Goal: Communication & Community: Answer question/provide support

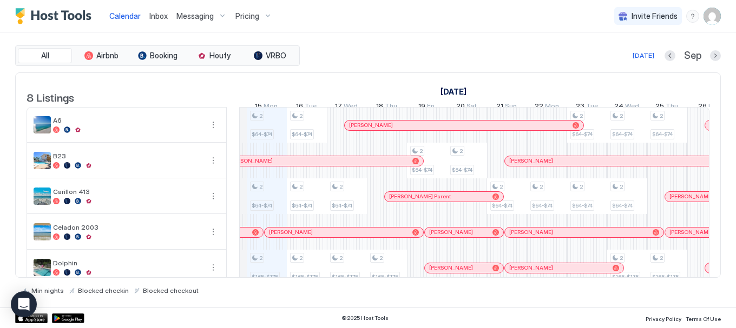
click at [271, 164] on div "[PERSON_NAME]" at bounding box center [318, 160] width 179 height 7
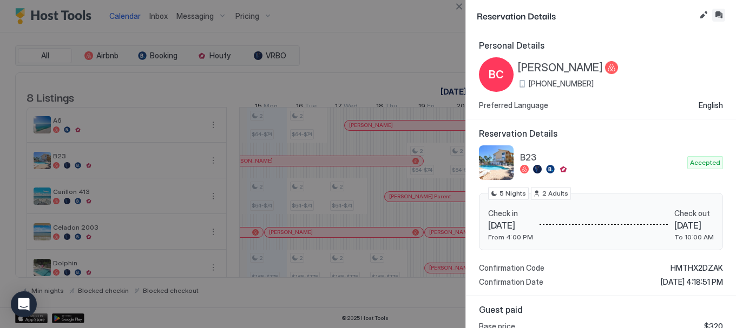
click at [718, 18] on button "Inbox" at bounding box center [718, 15] width 13 height 13
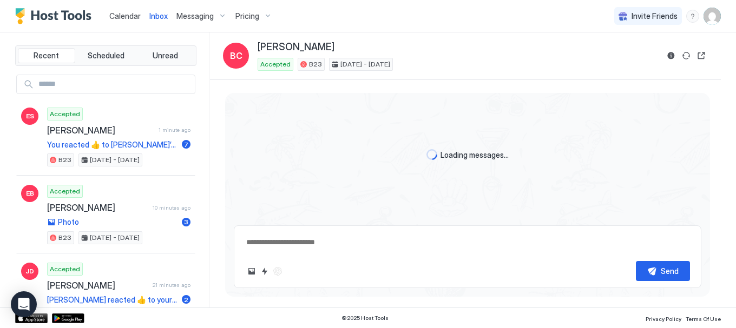
scroll to position [787, 0]
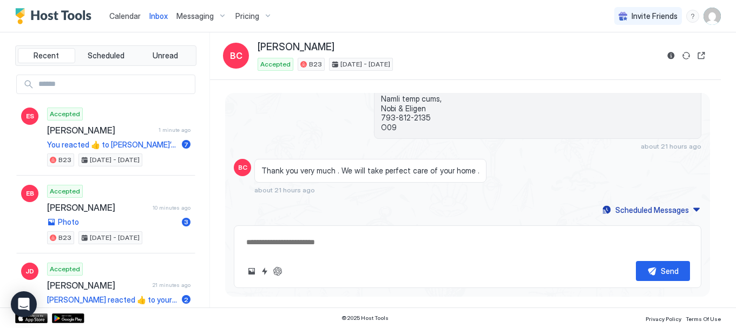
type textarea "*"
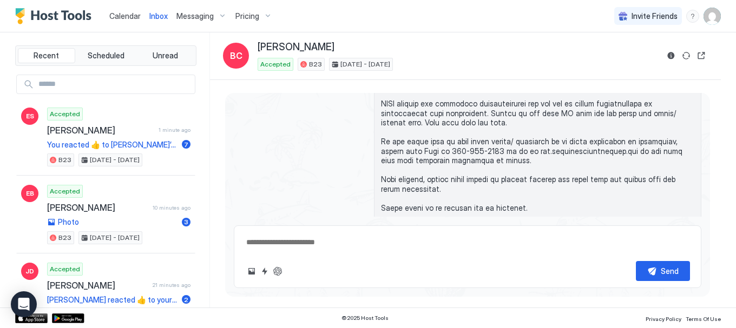
scroll to position [625, 0]
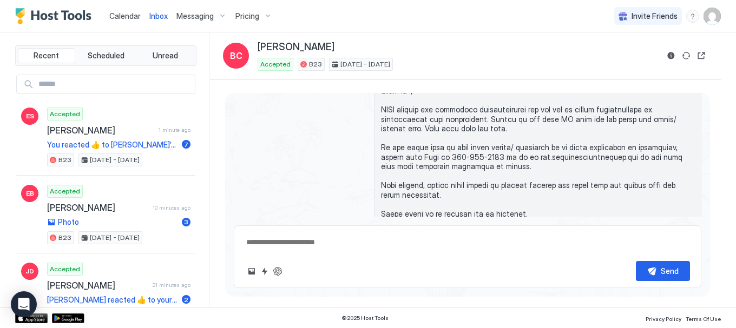
click at [119, 10] on div "Calendar" at bounding box center [125, 16] width 40 height 20
click at [121, 14] on span "Calendar" at bounding box center [124, 15] width 31 height 9
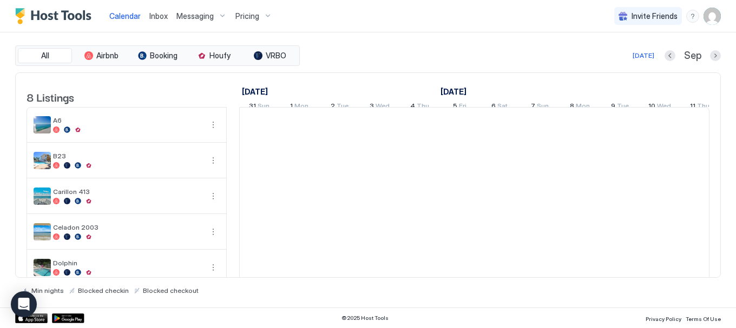
scroll to position [0, 601]
